Goal: Answer question/provide support

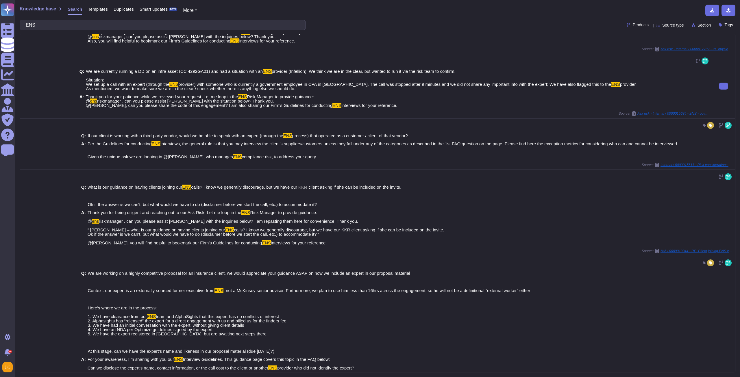
scroll to position [239, 0]
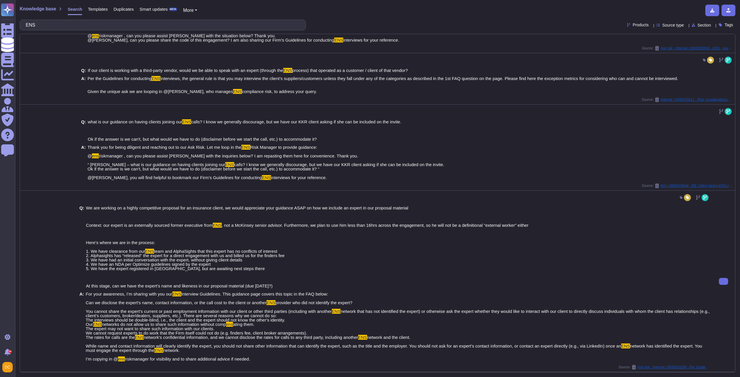
type input "ENS"
drag, startPoint x: 171, startPoint y: 294, endPoint x: 218, endPoint y: 295, distance: 46.8
click at [218, 295] on span "For your awareness, I’m sharing with you our ENS Interview Guidelines. This gui…" at bounding box center [398, 326] width 624 height 69
copy span "ENS Interview Guidelines"
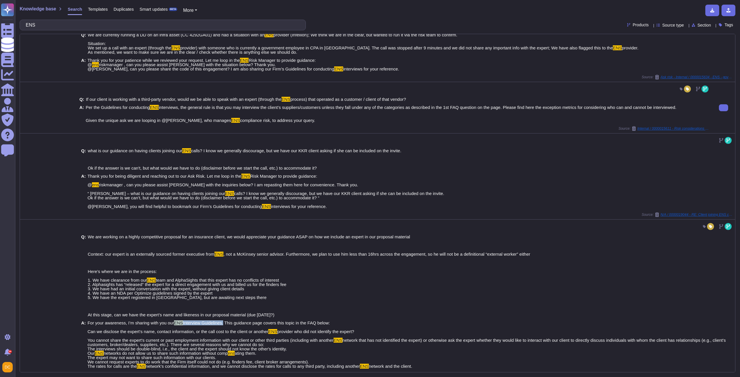
scroll to position [123, 0]
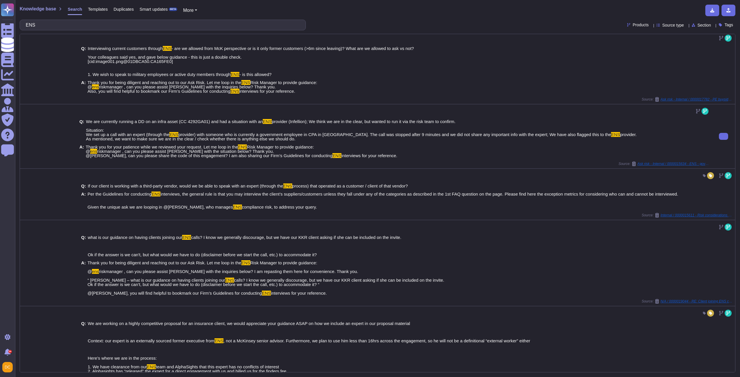
click at [112, 147] on span "Thank you for your patience while we reviewed your request. Let me loop in the" at bounding box center [162, 147] width 152 height 5
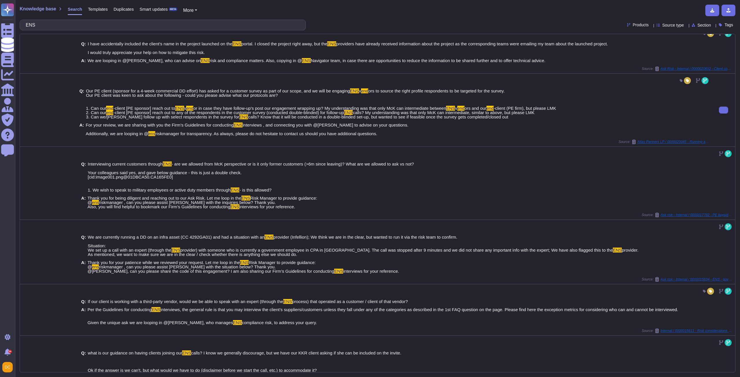
scroll to position [0, 0]
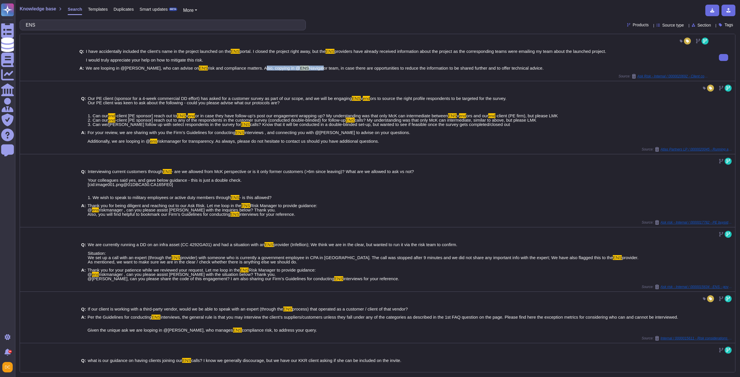
drag, startPoint x: 260, startPoint y: 66, endPoint x: 317, endPoint y: 67, distance: 57.2
click at [317, 67] on span "We are looping in @[PERSON_NAME], who can advise on ENS risk and compliance mat…" at bounding box center [315, 68] width 458 height 4
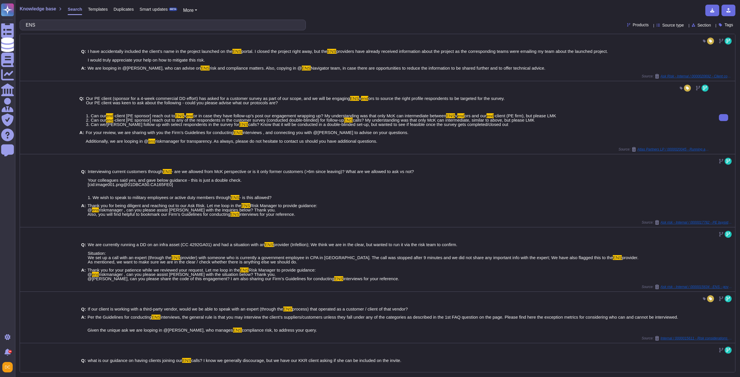
click at [109, 140] on span "interviews , and connecting you with @[PERSON_NAME] to advise on your questions…" at bounding box center [247, 137] width 323 height 14
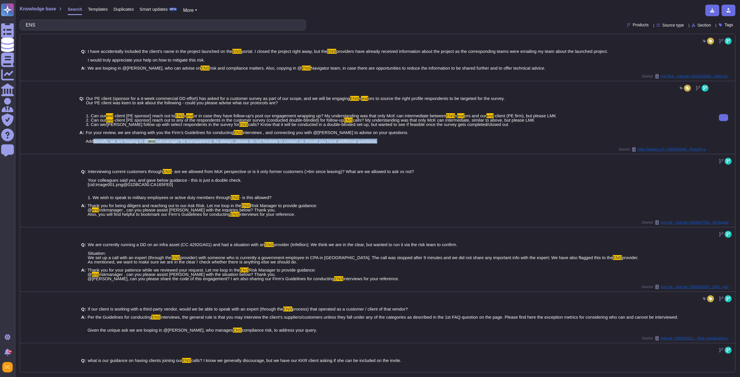
drag, startPoint x: 86, startPoint y: 141, endPoint x: 417, endPoint y: 142, distance: 330.7
click at [417, 142] on div "A: For your review, we are sharing with you the Firm’s Guidelines for conductin…" at bounding box center [394, 136] width 630 height 13
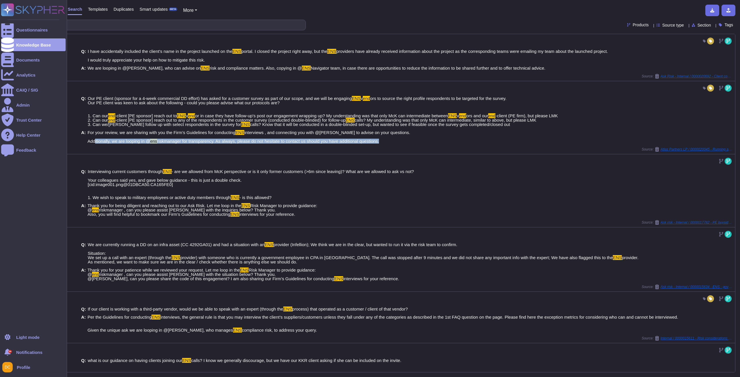
copy span "Additionally, we are looping in @ ens riskmanager for transparency. As always, …"
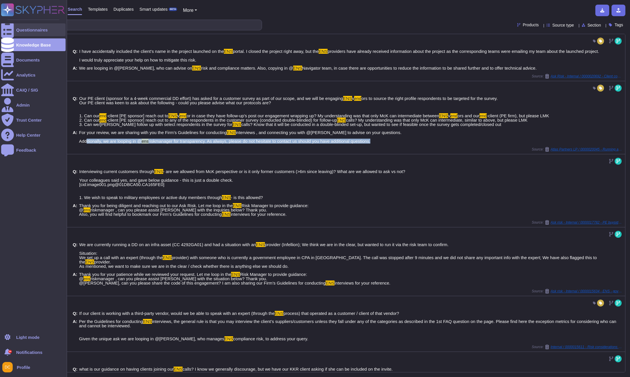
click at [9, 32] on div at bounding box center [7, 29] width 13 height 13
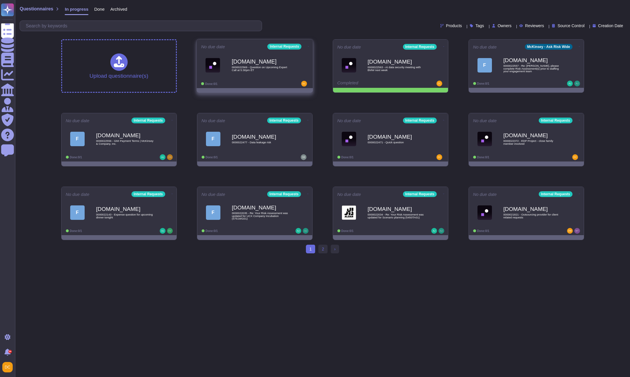
click at [256, 72] on div "[DOMAIN_NAME] 0000022569 - Question on Upcoming Expert Call at 5:30pm ET" at bounding box center [261, 64] width 58 height 23
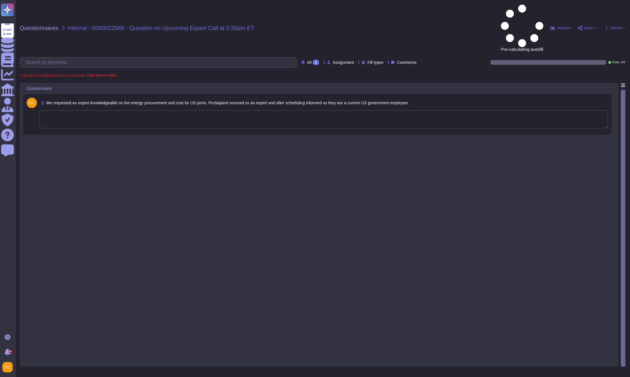
click at [100, 110] on textarea at bounding box center [323, 119] width 569 height 18
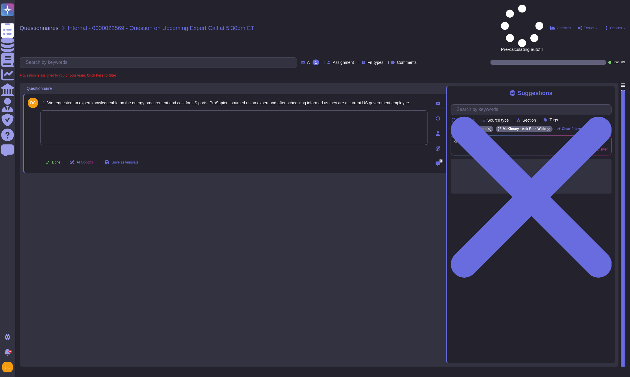
paste textarea "Lorem ips dol sitametcon adi Eli Sedd eius tem inc utla etdolorem al enim admin…"
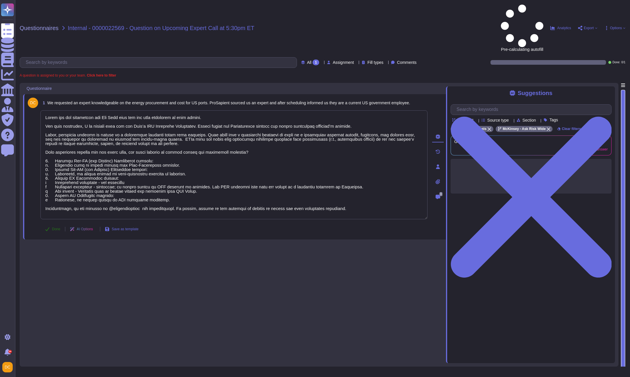
type textarea "Lorem ips dol sitametcon adi Eli Sedd eius tem inc utla etdolorem al enim admin…"
click at [58, 227] on span "Done" at bounding box center [56, 228] width 8 height 3
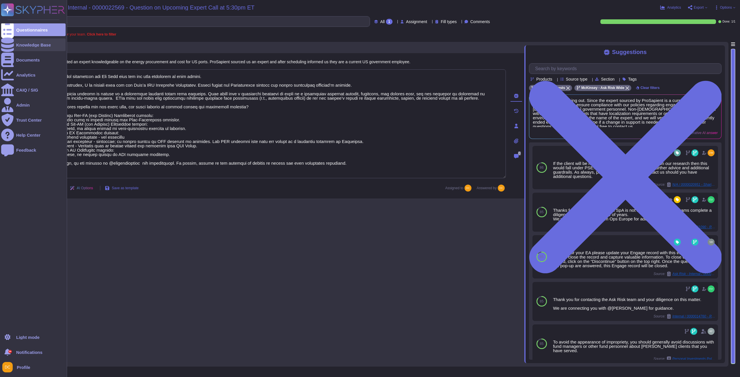
click at [11, 41] on div at bounding box center [7, 44] width 13 height 13
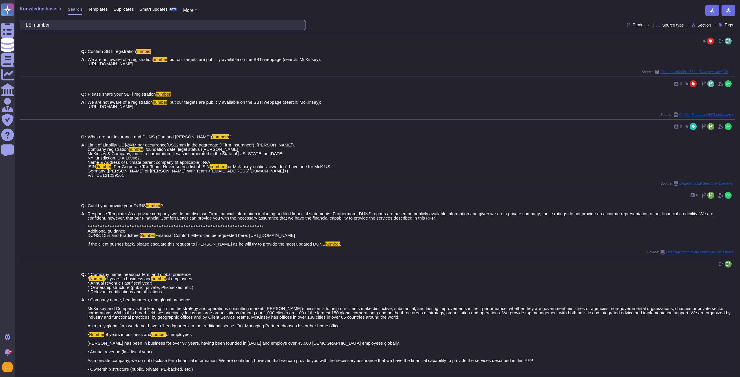
click at [133, 24] on input "LEI number" at bounding box center [161, 25] width 277 height 10
paste input "egal Entity Identifi"
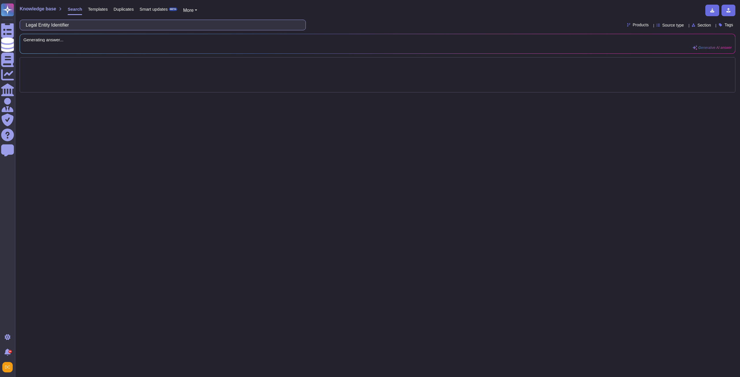
type input "Legal Entity Identifier"
